Goal: Information Seeking & Learning: Learn about a topic

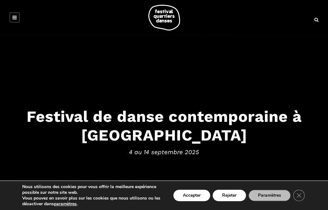
click at [10, 19] on link at bounding box center [15, 17] width 10 height 10
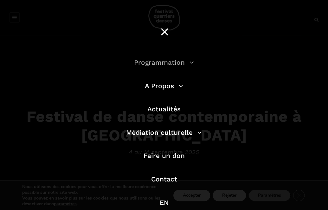
click at [157, 62] on link "Programmation" at bounding box center [164, 62] width 60 height 8
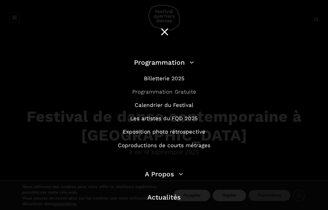
click at [162, 94] on link "Programmation Gratuite" at bounding box center [164, 91] width 64 height 6
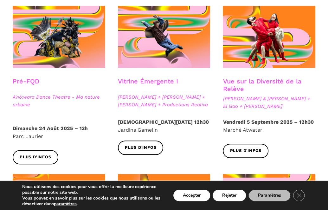
scroll to position [186, 0]
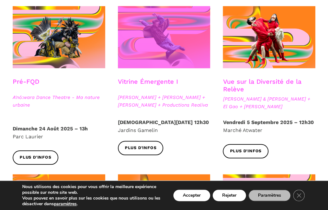
click at [162, 53] on span at bounding box center [164, 37] width 93 height 62
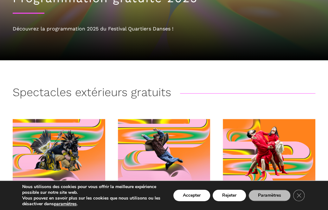
scroll to position [0, 0]
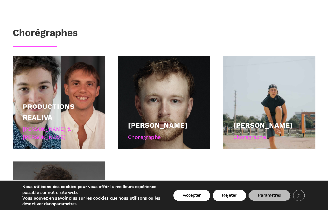
scroll to position [475, 0]
